Goal: Information Seeking & Learning: Find specific page/section

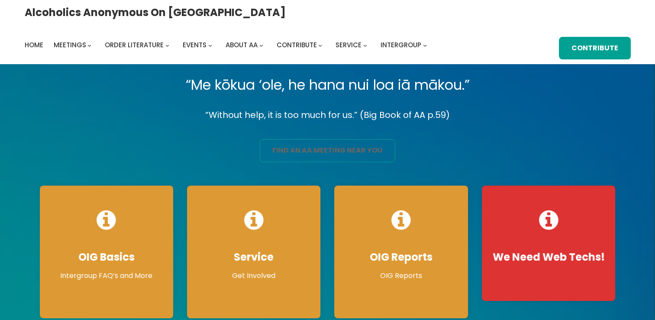
click at [278, 155] on link "find an aa meeting near you" at bounding box center [328, 150] width 136 height 23
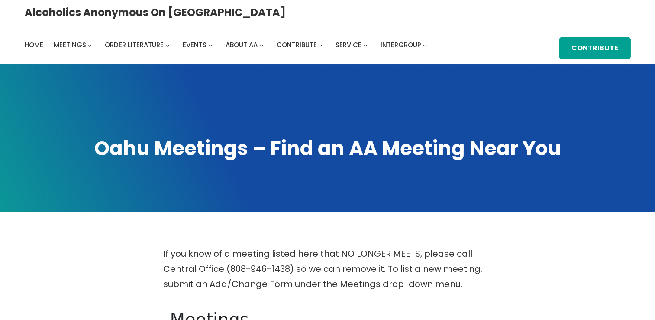
scroll to position [279, 0]
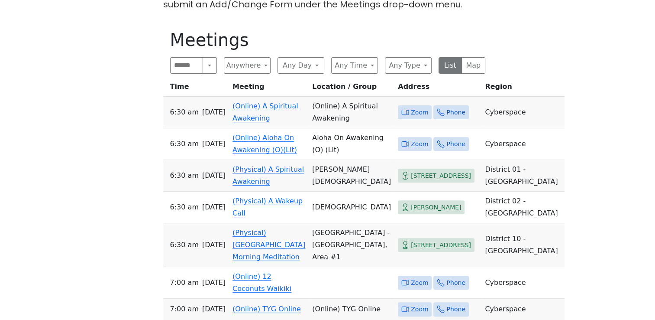
click at [411, 107] on span "Zoom" at bounding box center [419, 112] width 17 height 11
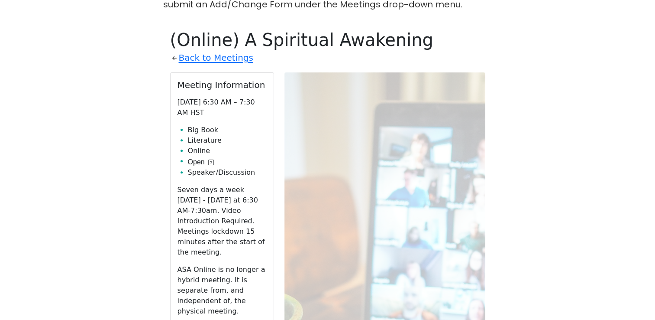
scroll to position [302, 0]
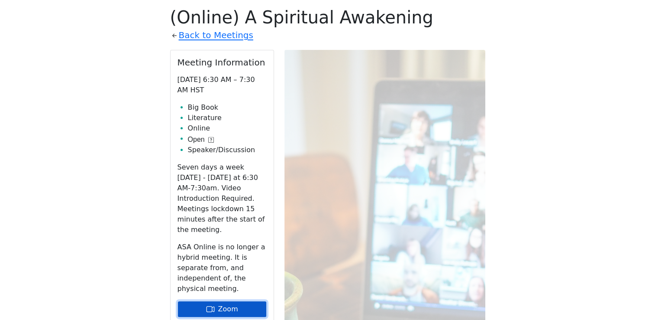
click at [218, 300] on link "Zoom" at bounding box center [222, 308] width 89 height 16
